Goal: Find specific page/section

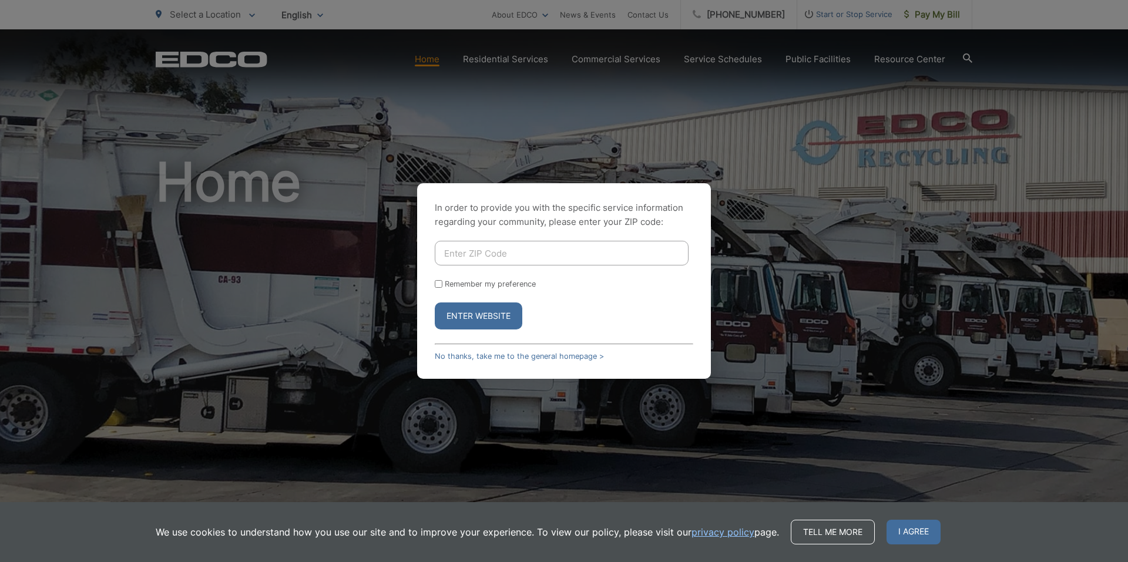
click at [606, 259] on input "Enter ZIP Code" at bounding box center [562, 253] width 254 height 25
type input "91942"
click at [503, 319] on button "Enter Website" at bounding box center [479, 316] width 88 height 27
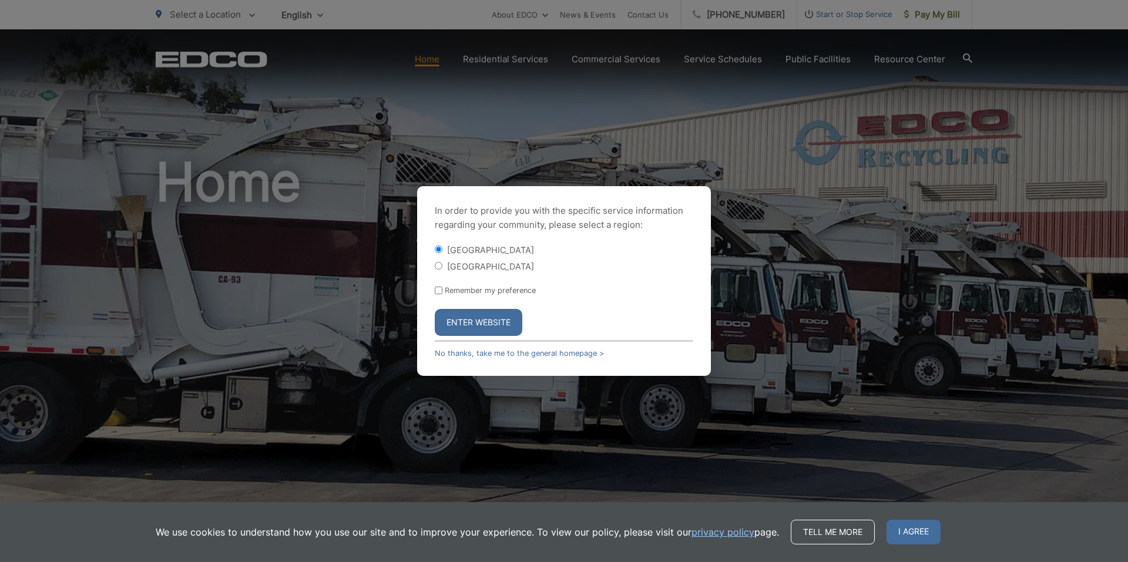
click at [475, 268] on label "[GEOGRAPHIC_DATA]" at bounding box center [490, 267] width 87 height 10
click at [443, 268] on input "[GEOGRAPHIC_DATA]" at bounding box center [439, 266] width 8 height 8
radio input "true"
click at [474, 244] on div "[GEOGRAPHIC_DATA]" at bounding box center [564, 250] width 259 height 12
click at [472, 250] on label "[GEOGRAPHIC_DATA]" at bounding box center [490, 250] width 87 height 10
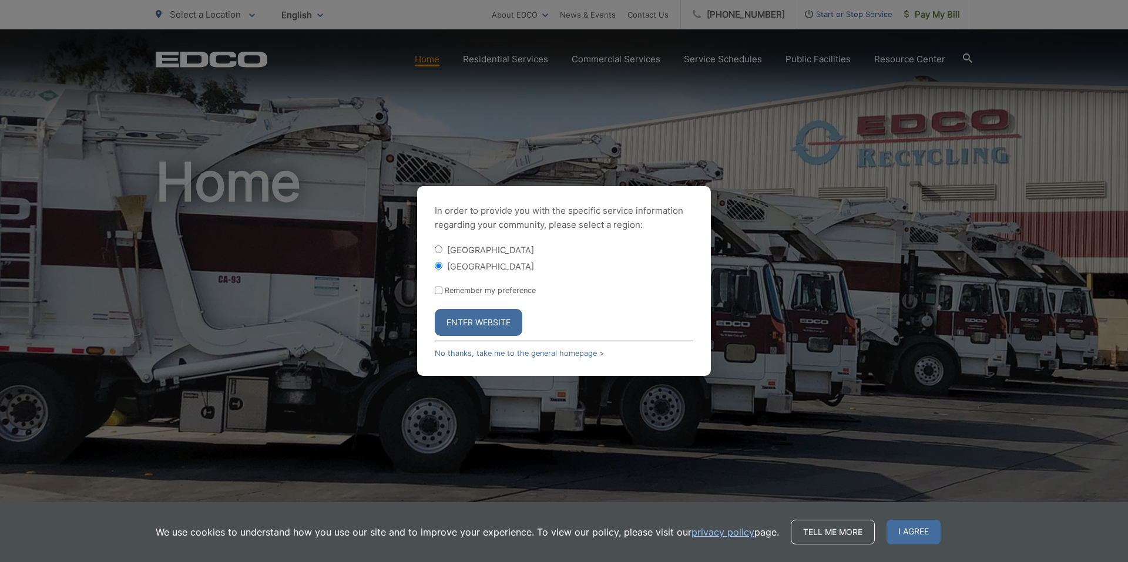
click at [443, 250] on input "[GEOGRAPHIC_DATA]" at bounding box center [439, 250] width 8 height 8
radio input "true"
click at [490, 323] on button "Enter Website" at bounding box center [479, 322] width 88 height 27
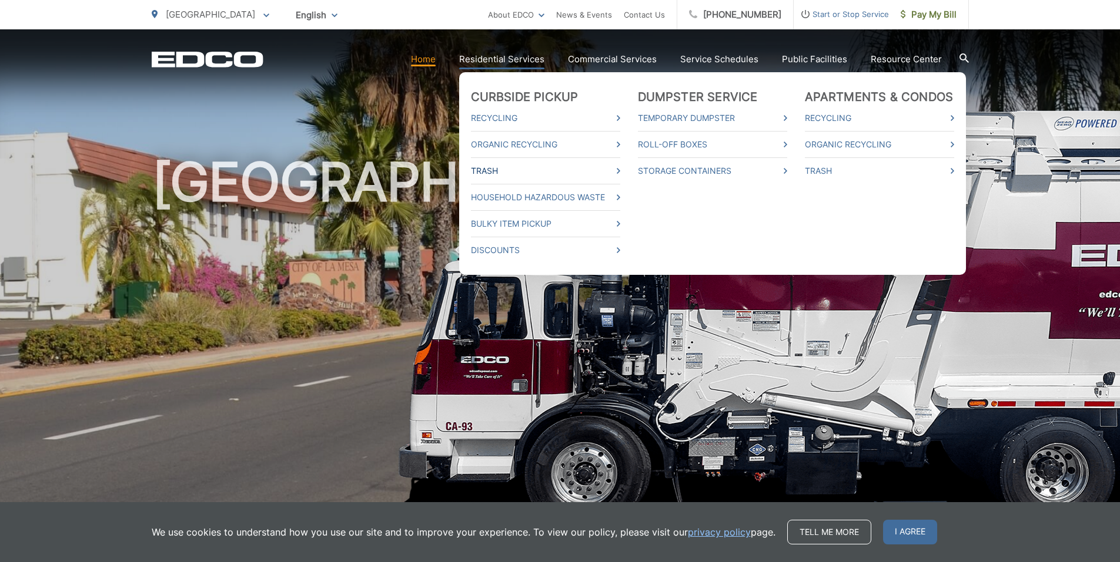
click at [498, 171] on link "Trash" at bounding box center [545, 171] width 149 height 14
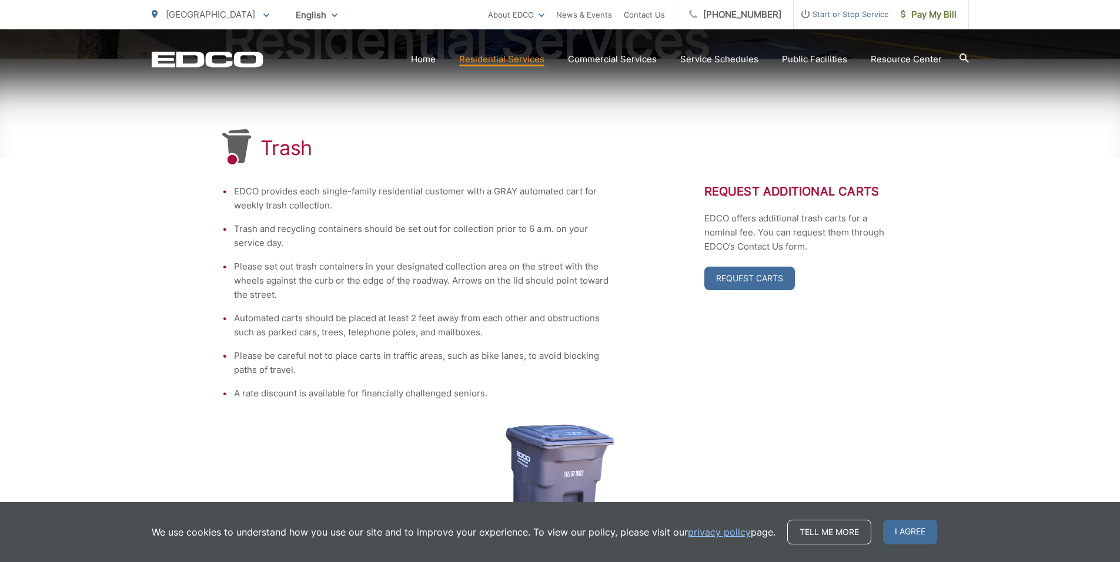
scroll to position [235, 0]
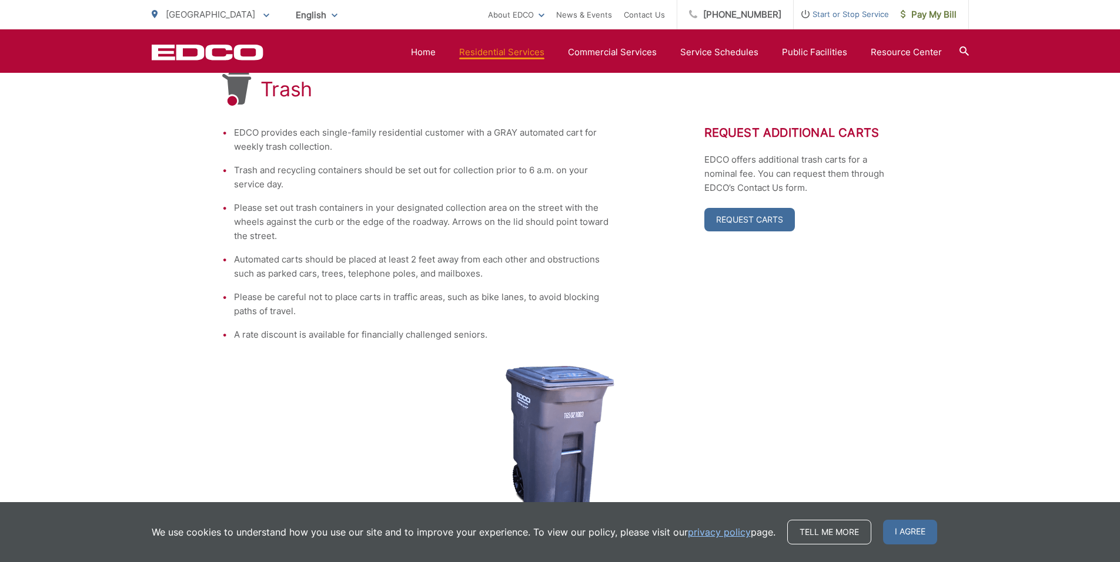
click at [293, 183] on li "Trash and recycling containers should be set out for collection prior to 6 a.m.…" at bounding box center [422, 177] width 376 height 28
click at [775, 217] on link "Request Carts" at bounding box center [749, 220] width 91 height 24
